Goal: Find specific page/section: Find specific page/section

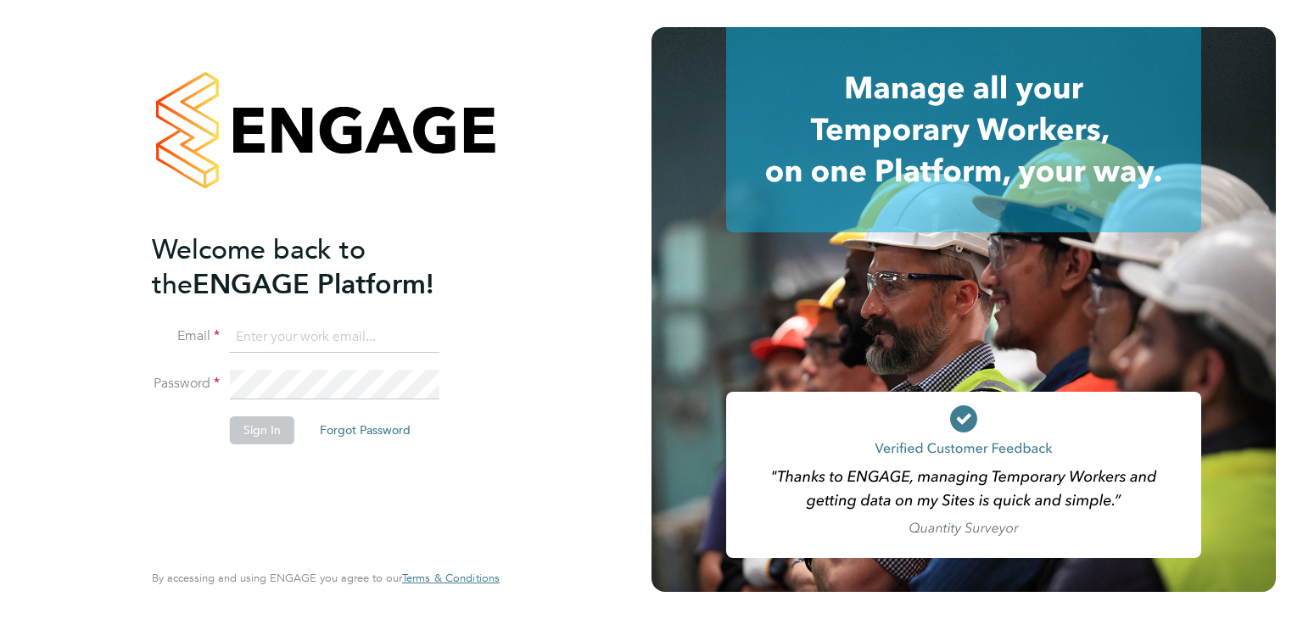
type input "oclarke@spheresolutions.co.uk"
click at [256, 434] on button "Sign In" at bounding box center [262, 430] width 64 height 27
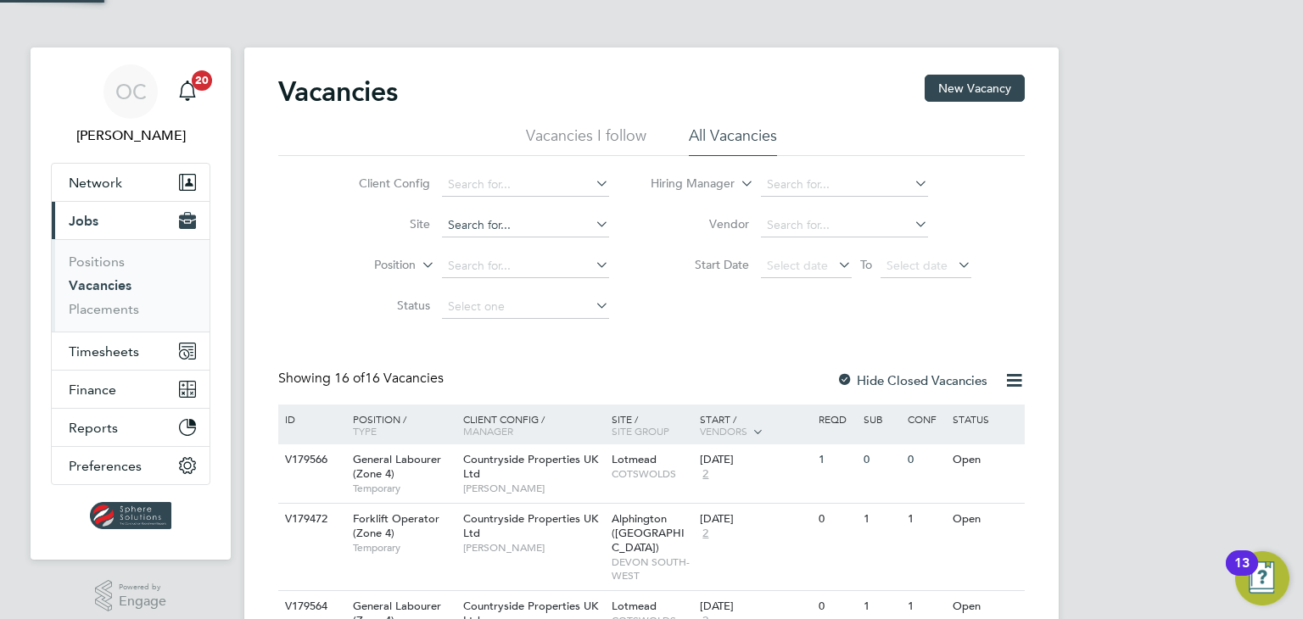
click at [502, 226] on input at bounding box center [525, 226] width 167 height 24
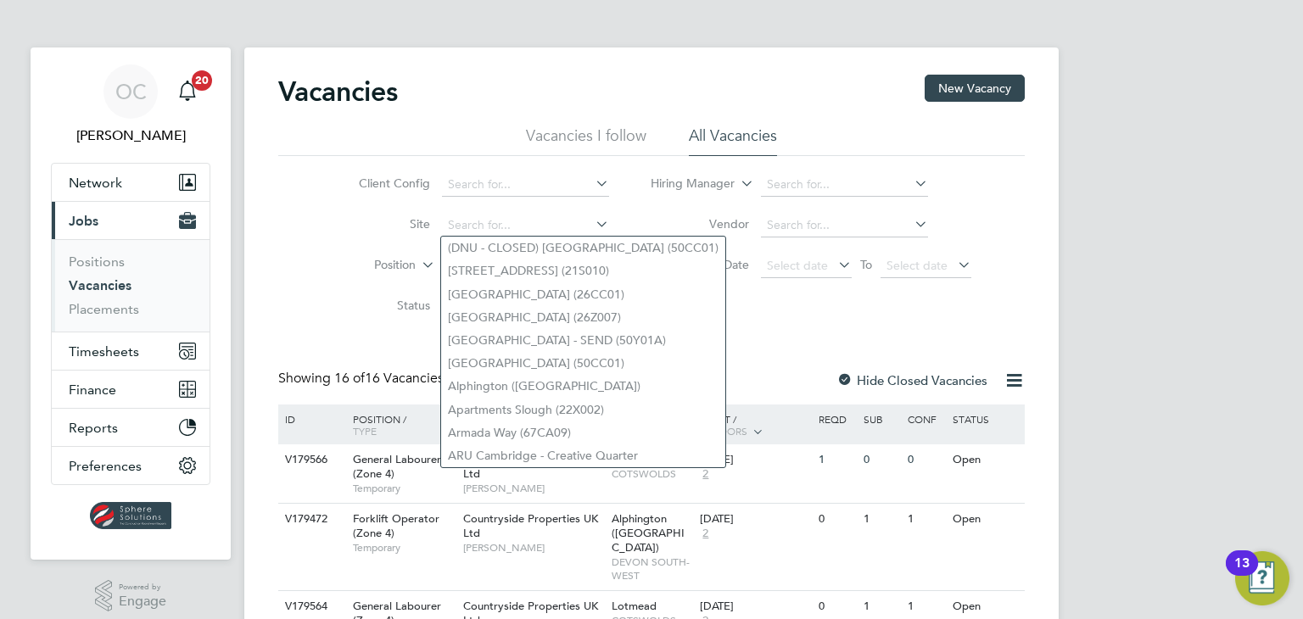
click at [334, 193] on li "Client Config" at bounding box center [470, 185] width 319 height 41
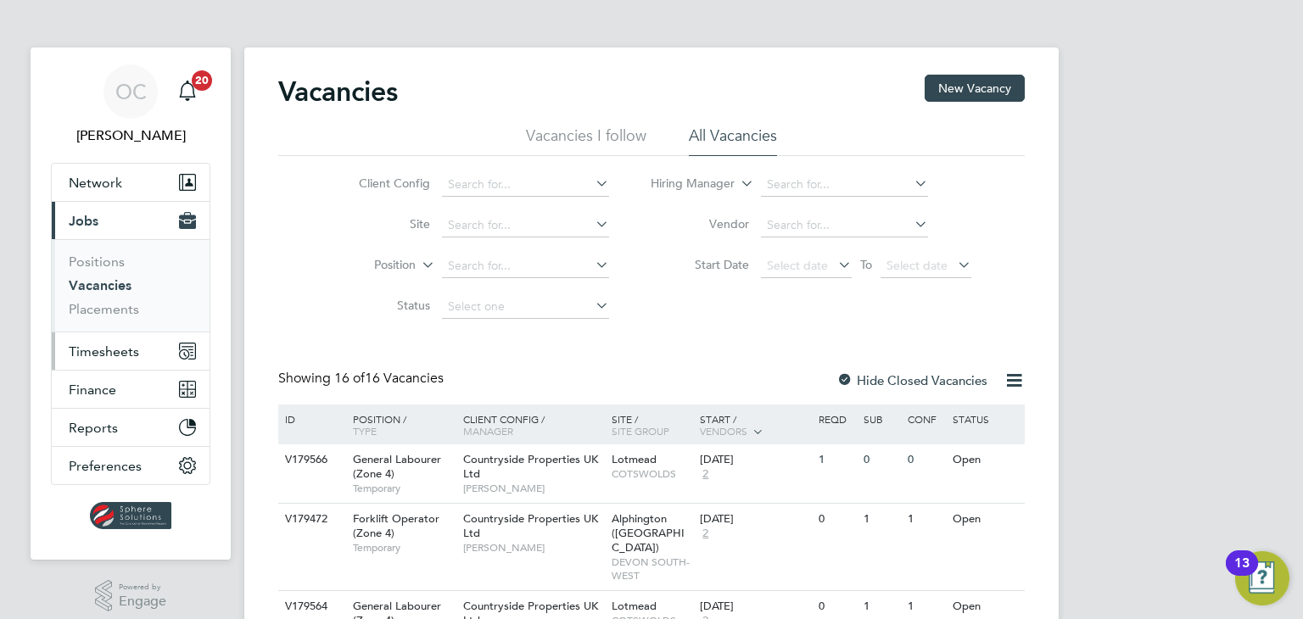
click at [109, 355] on span "Timesheets" at bounding box center [104, 352] width 70 height 16
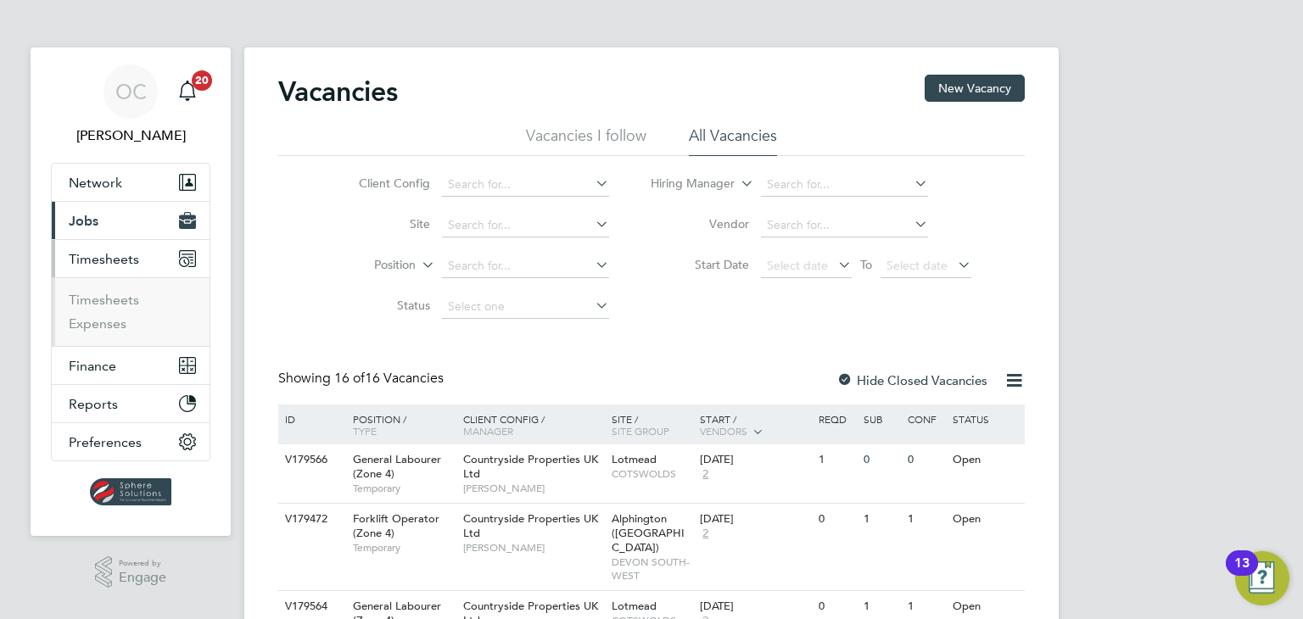
click at [102, 254] on span "Timesheets" at bounding box center [104, 259] width 70 height 16
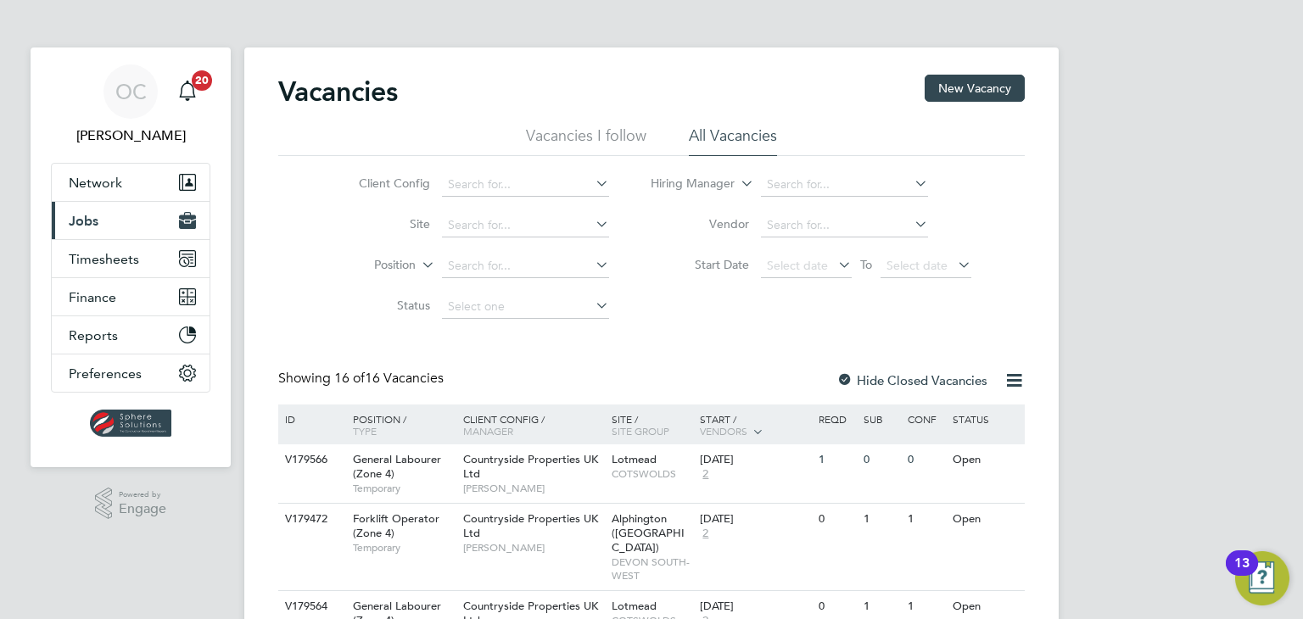
click at [92, 219] on span "Jobs" at bounding box center [84, 221] width 30 height 16
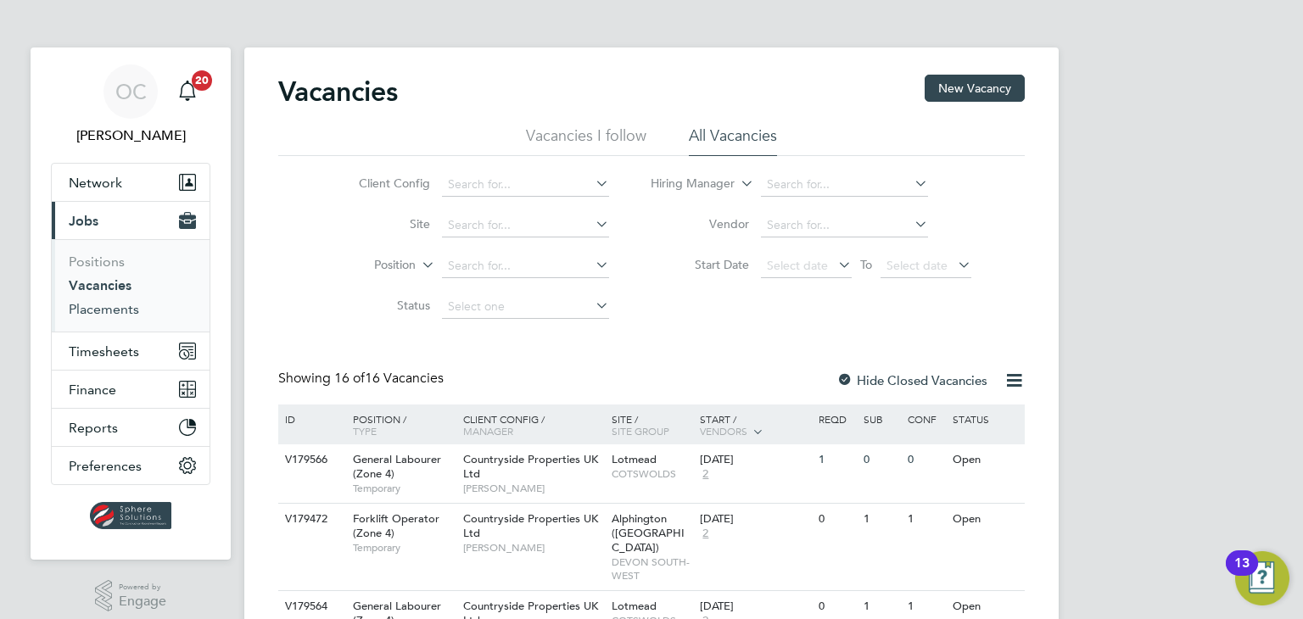
click at [115, 314] on link "Placements" at bounding box center [104, 309] width 70 height 16
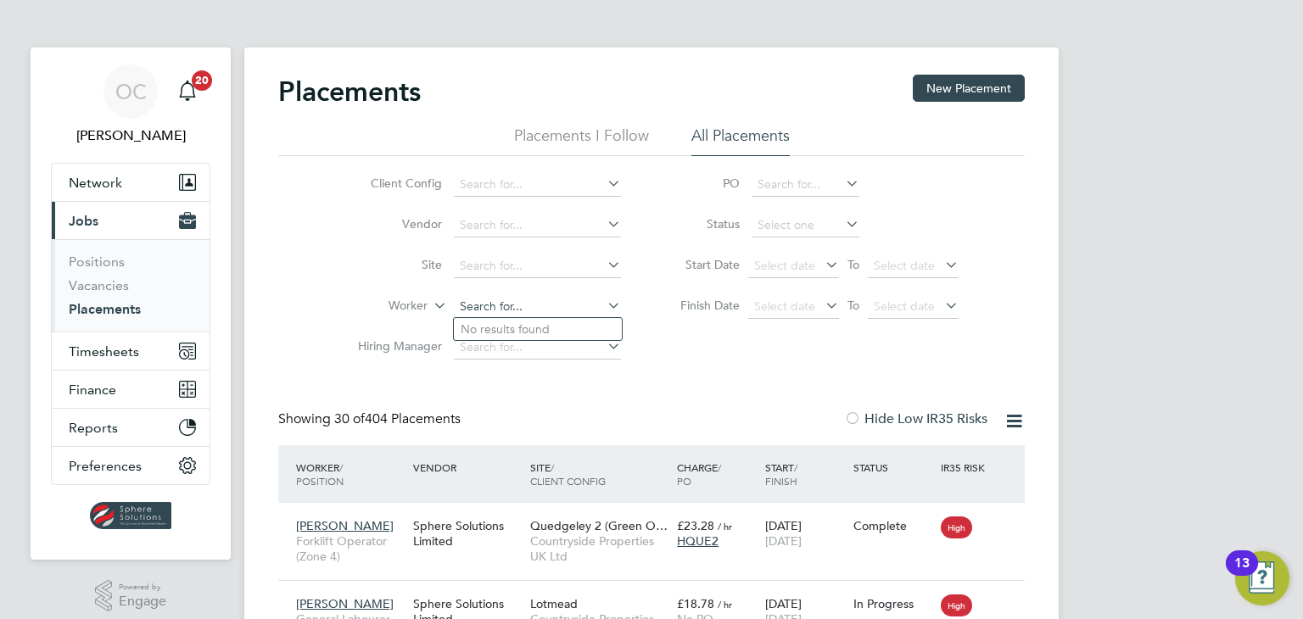
click at [508, 308] on input at bounding box center [537, 307] width 167 height 24
click at [508, 325] on li "[PERSON_NAME]" at bounding box center [538, 329] width 168 height 23
type input "[PERSON_NAME]"
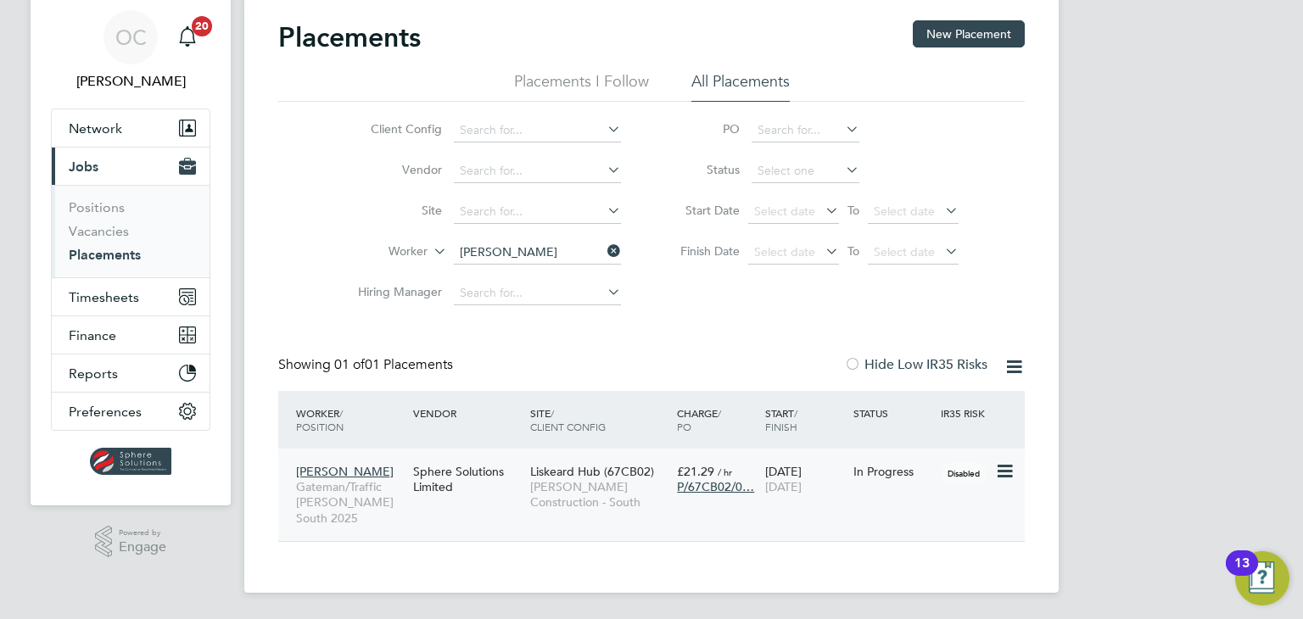
click at [338, 473] on span "[PERSON_NAME]" at bounding box center [345, 471] width 98 height 15
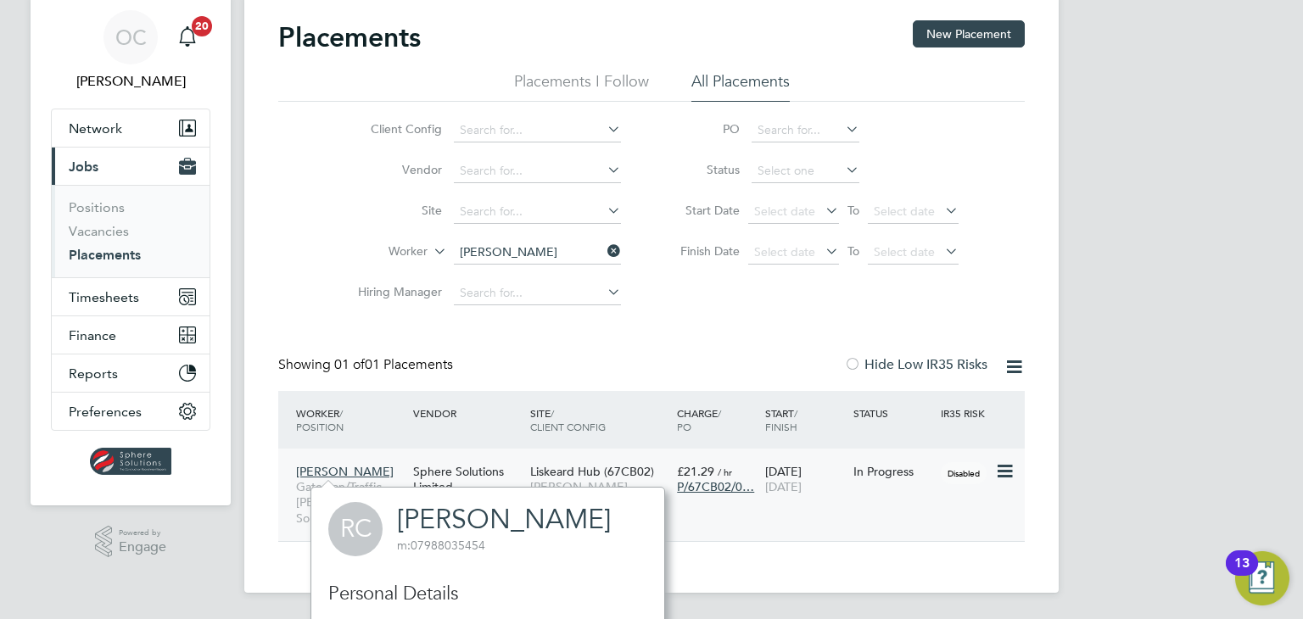
click at [341, 464] on span "[PERSON_NAME]" at bounding box center [345, 471] width 98 height 15
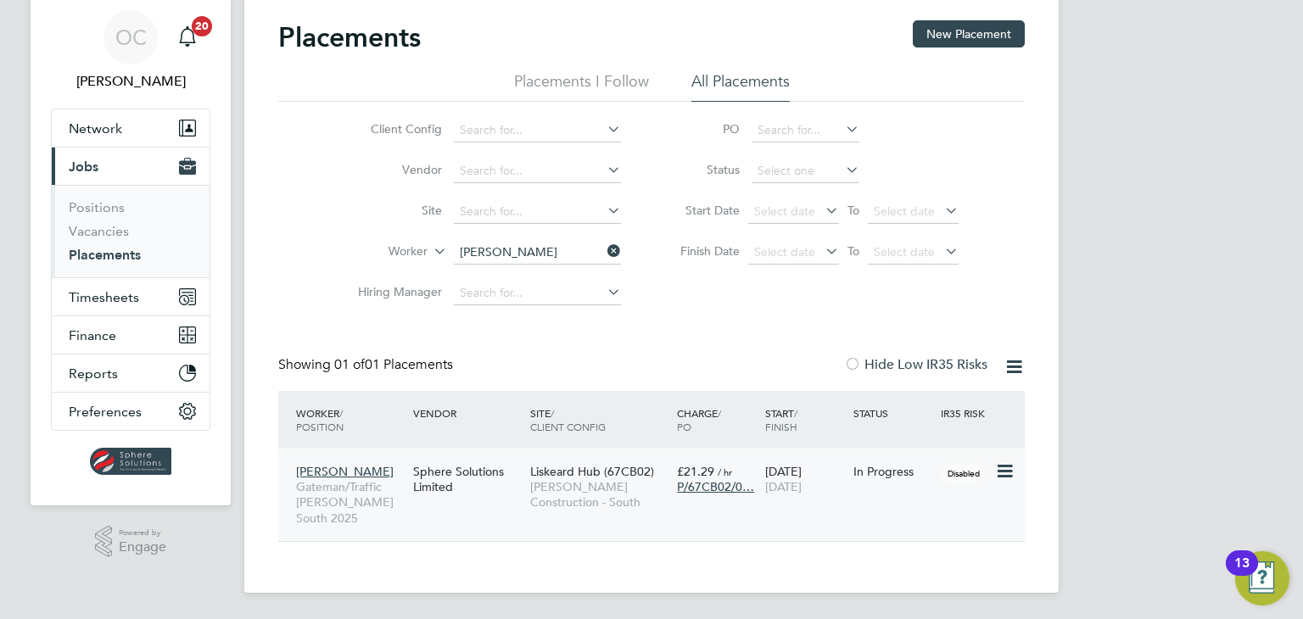
click at [629, 481] on span "[PERSON_NAME] Construction - South" at bounding box center [599, 494] width 138 height 31
